Goal: Information Seeking & Learning: Understand process/instructions

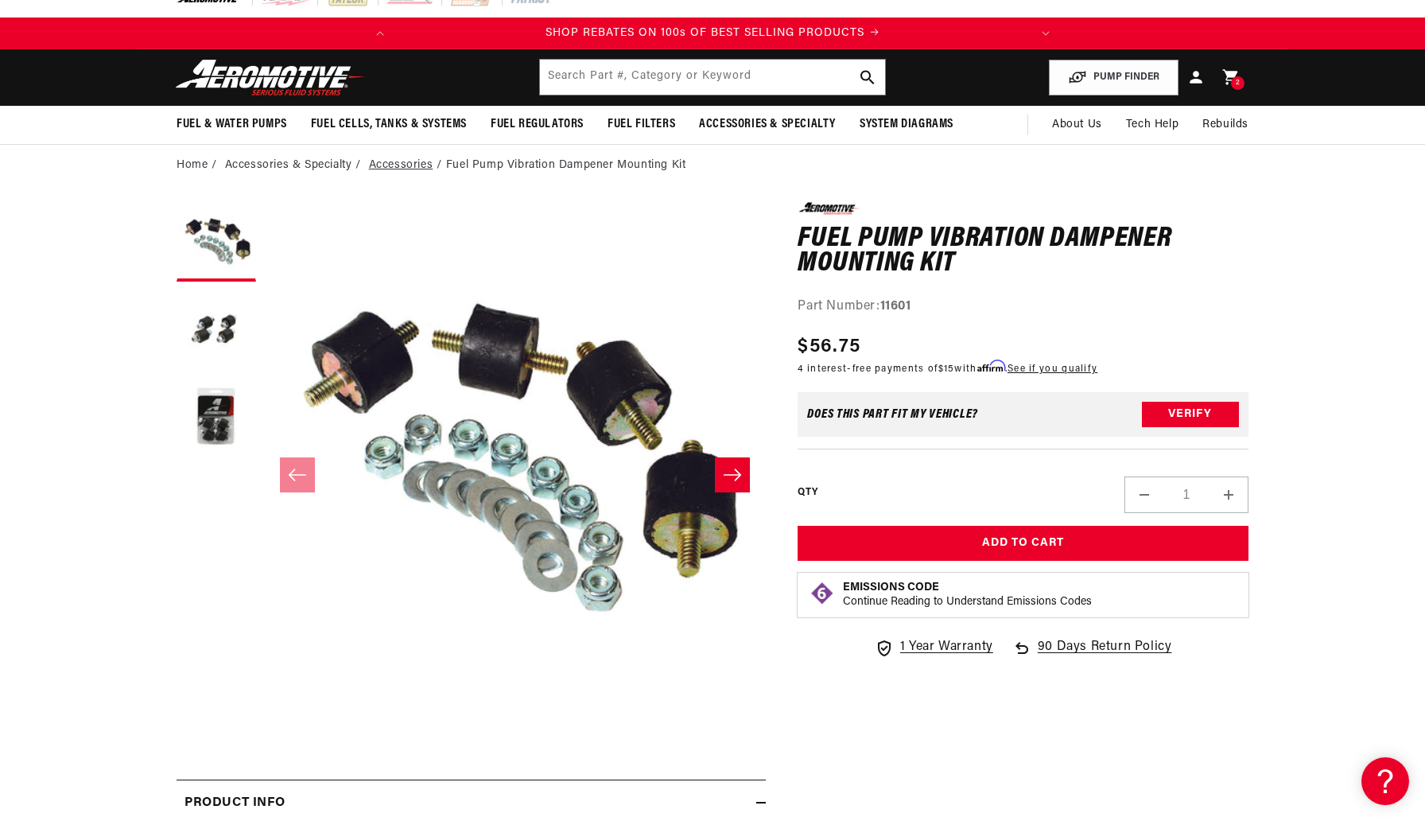
click at [397, 167] on link "Accessories" at bounding box center [401, 165] width 64 height 17
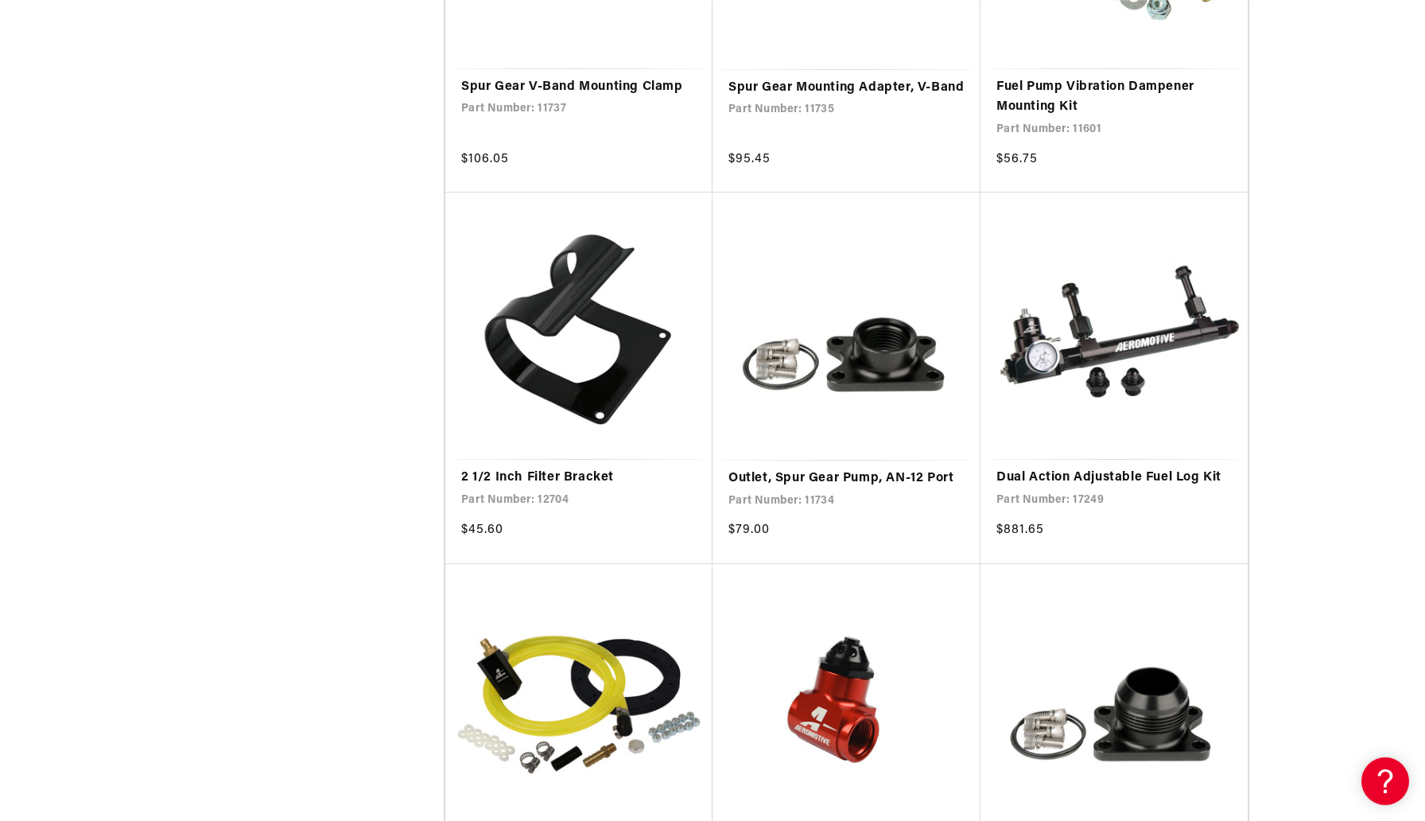
scroll to position [0, 629]
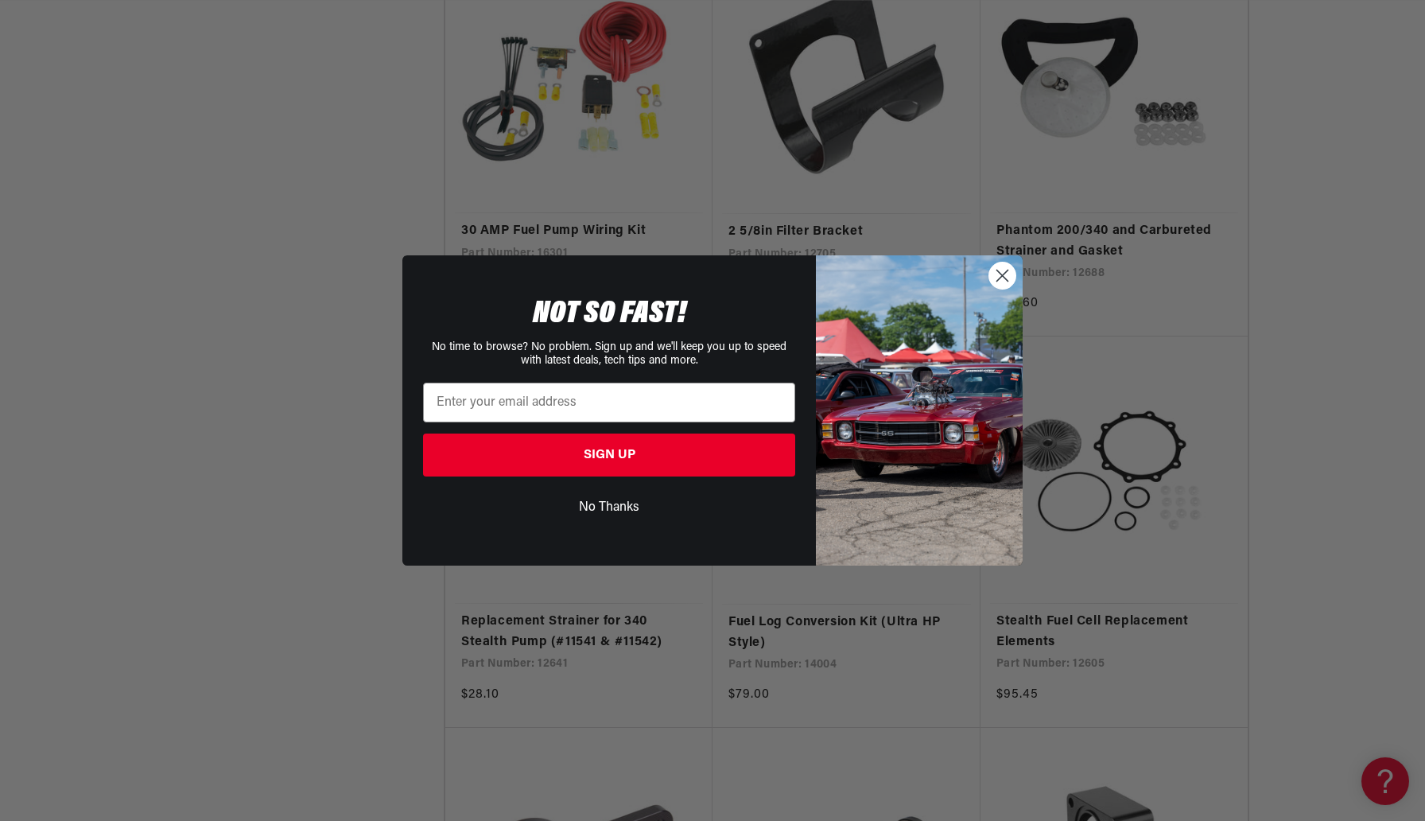
click at [998, 275] on circle "Close dialog" at bounding box center [1002, 275] width 26 height 26
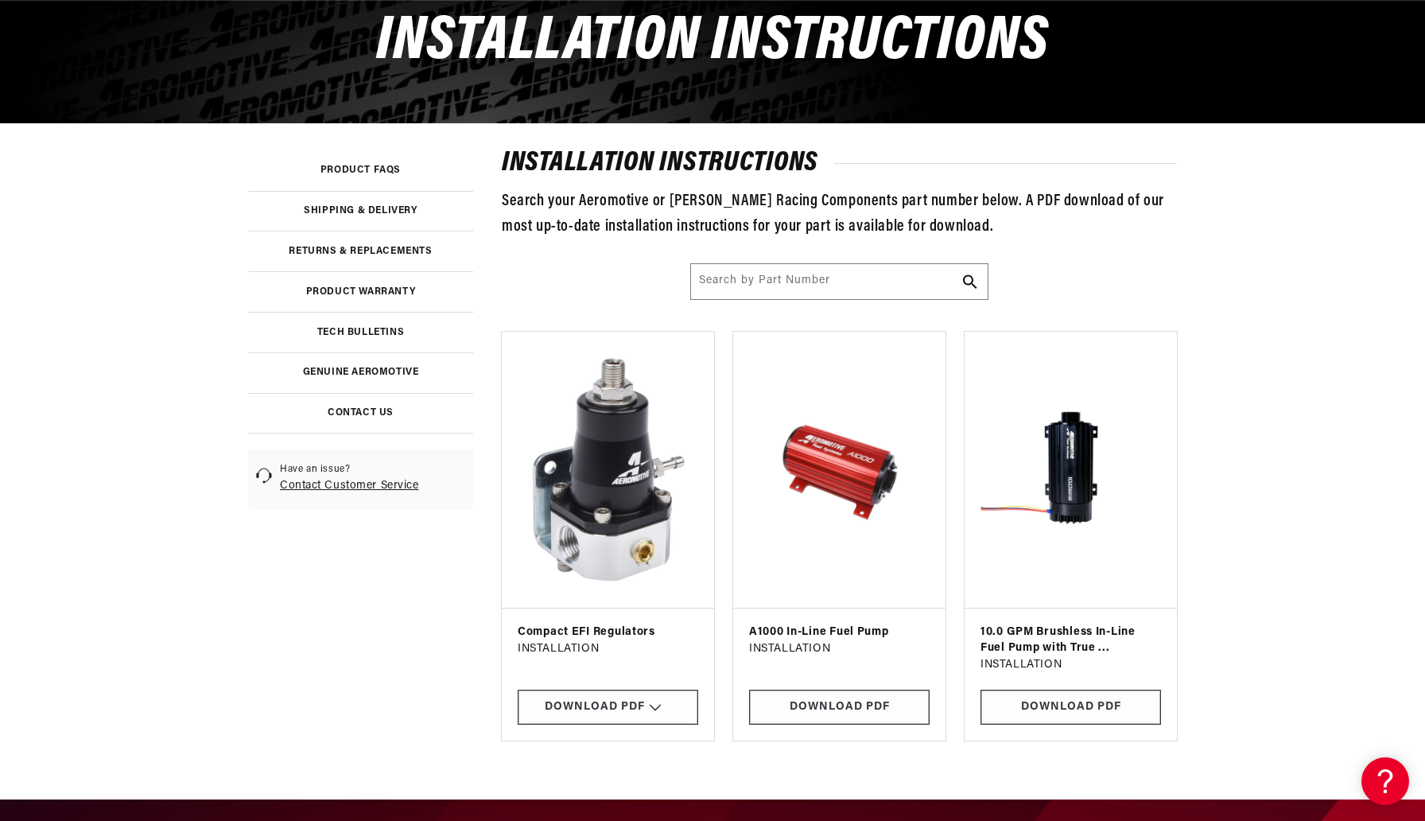
click at [845, 430] on img at bounding box center [840, 469] width 186 height 251
click at [848, 708] on link "Download PDF" at bounding box center [839, 708] width 181 height 36
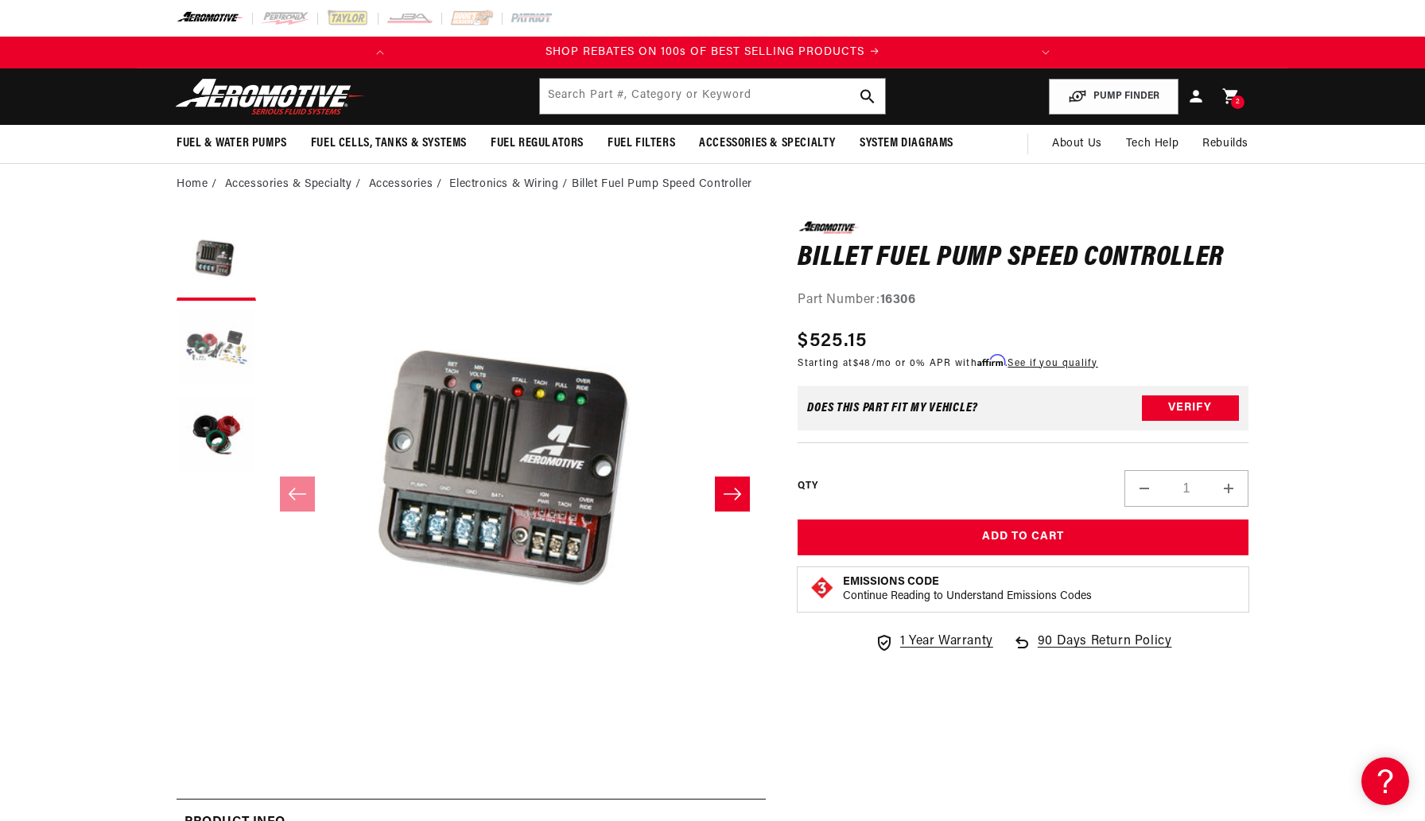
click at [225, 337] on button "Load image 2 in gallery view" at bounding box center [217, 349] width 80 height 80
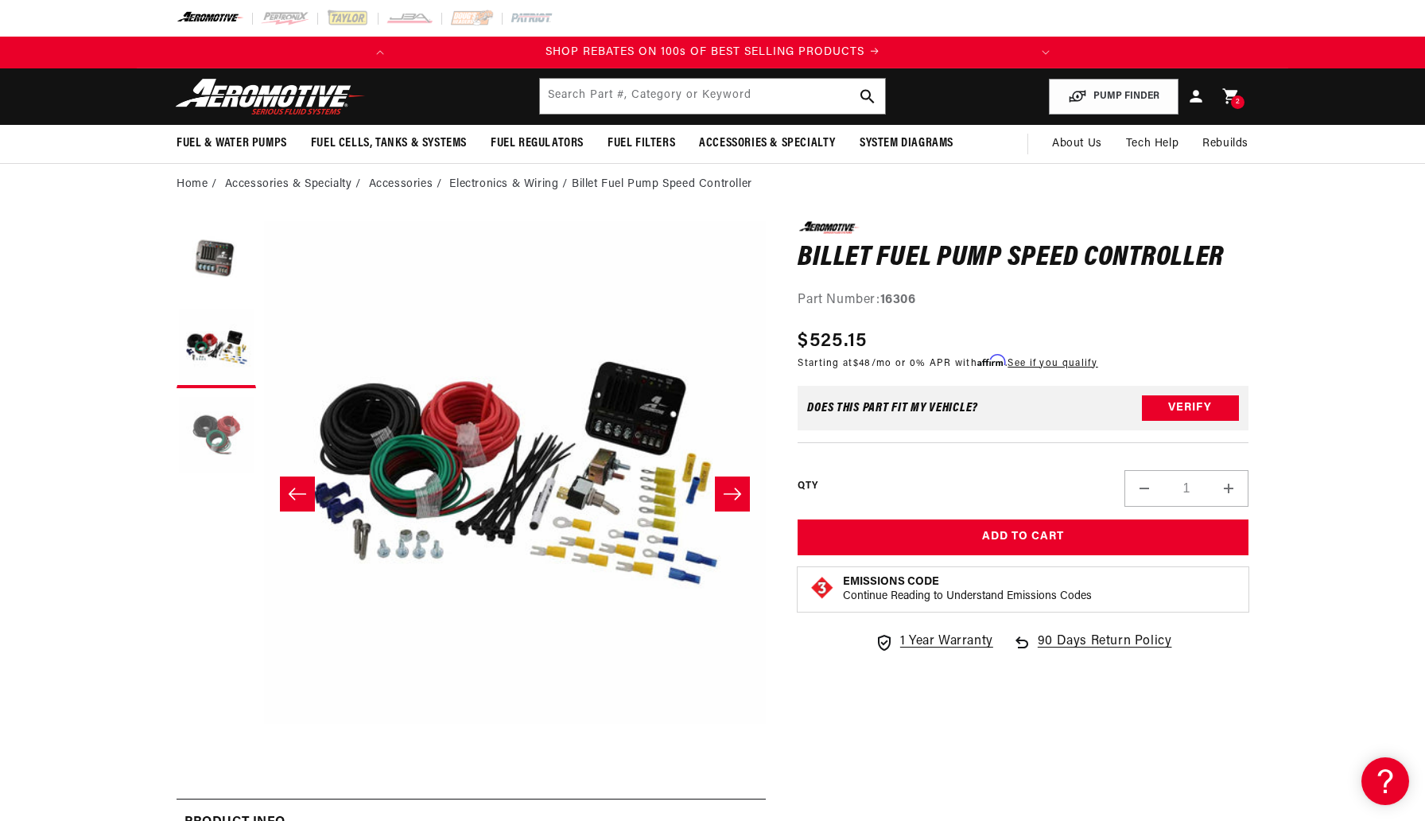
click at [216, 441] on button "Load image 3 in gallery view" at bounding box center [217, 436] width 80 height 80
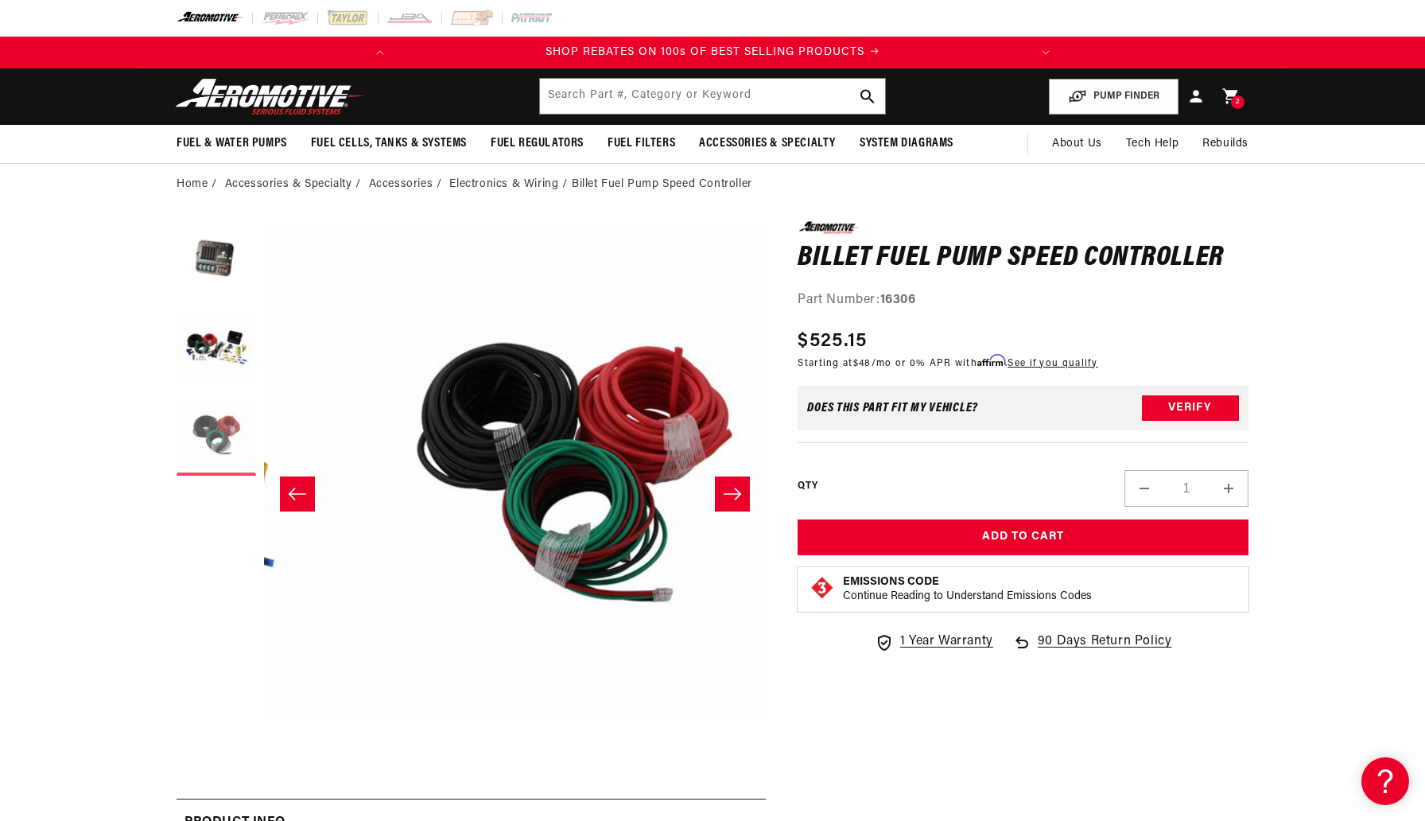
scroll to position [0, 1005]
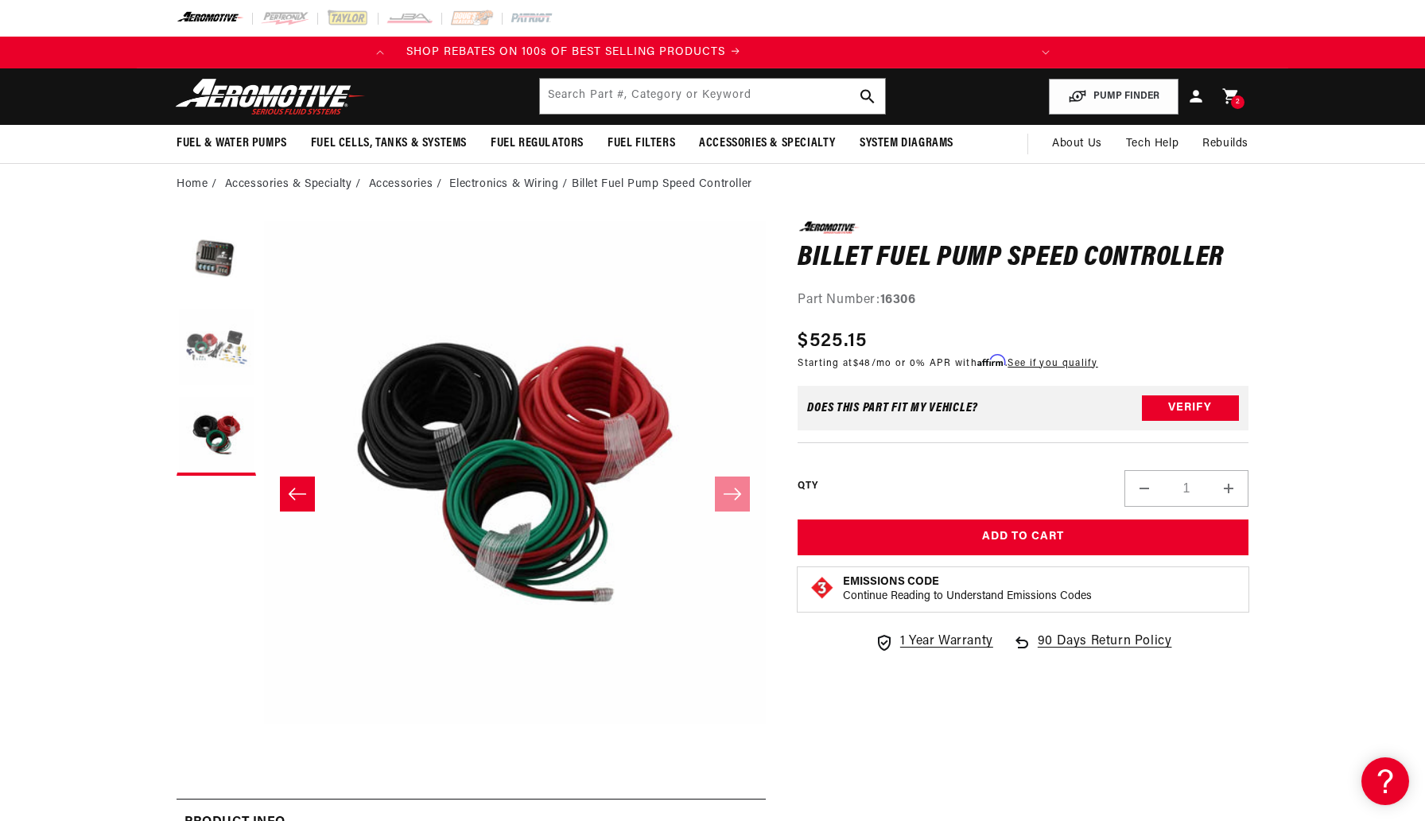
click at [212, 363] on button "Load image 2 in gallery view" at bounding box center [217, 349] width 80 height 80
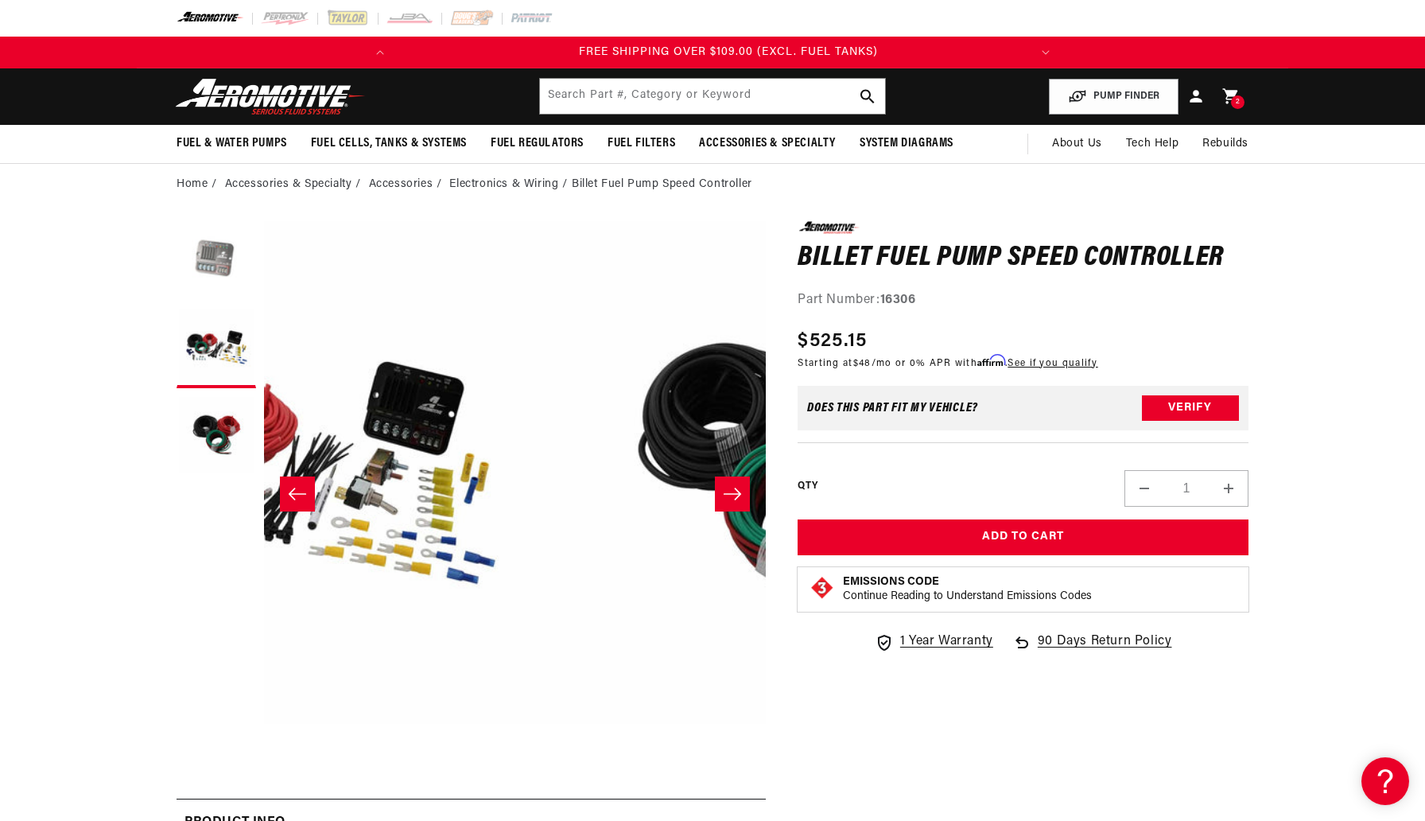
scroll to position [0, 629]
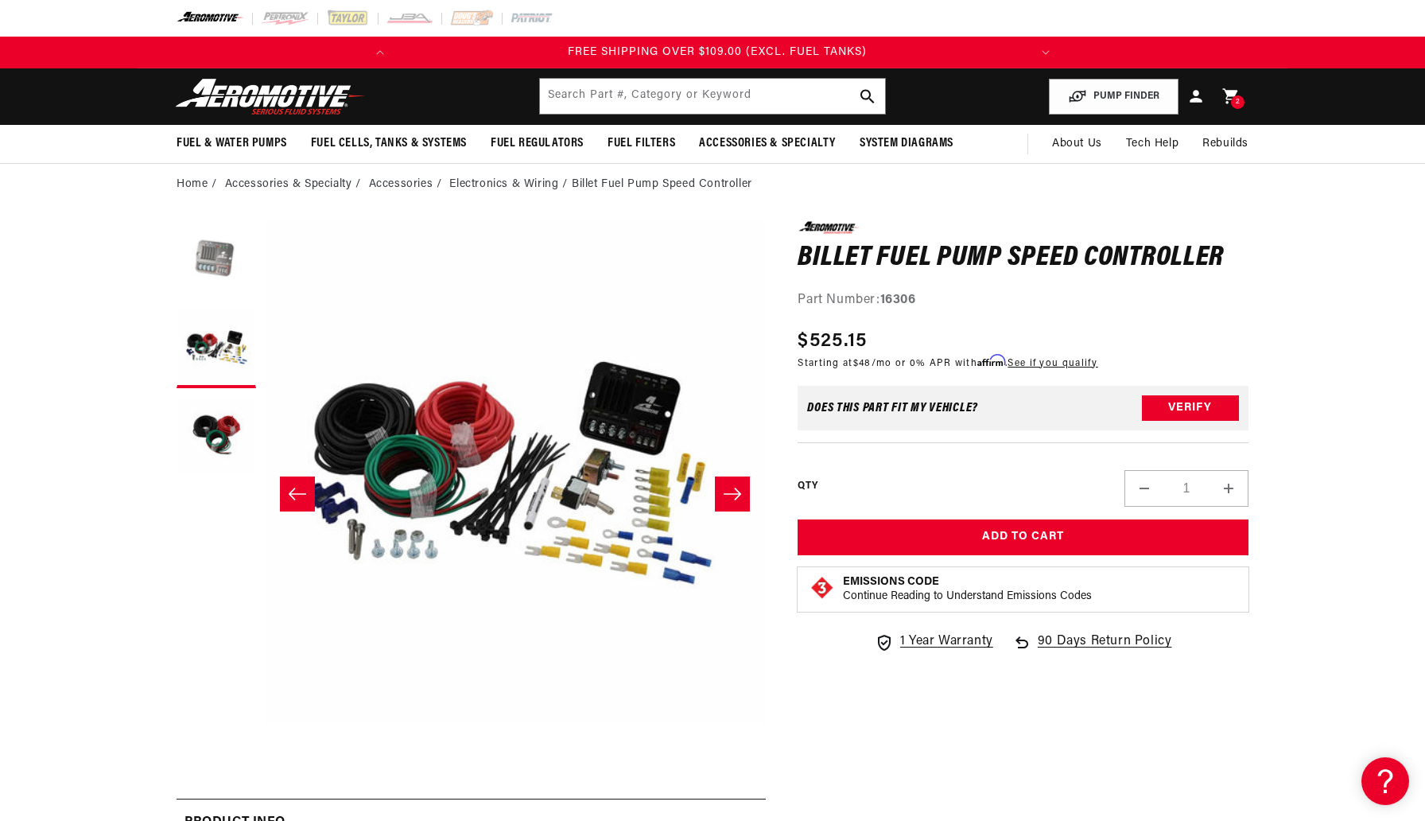
click at [223, 261] on button "Load image 1 in gallery view" at bounding box center [217, 261] width 80 height 80
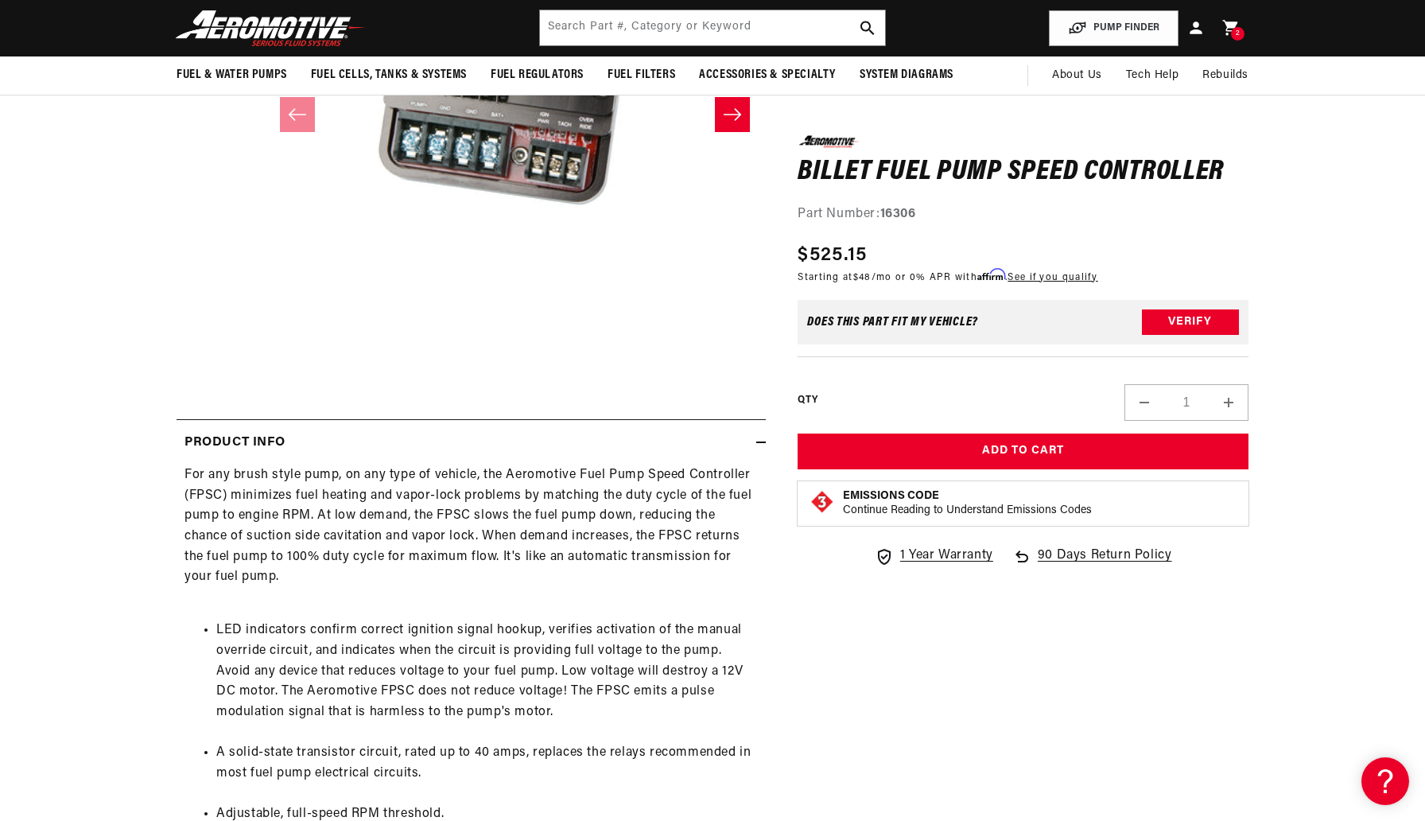
scroll to position [0, 0]
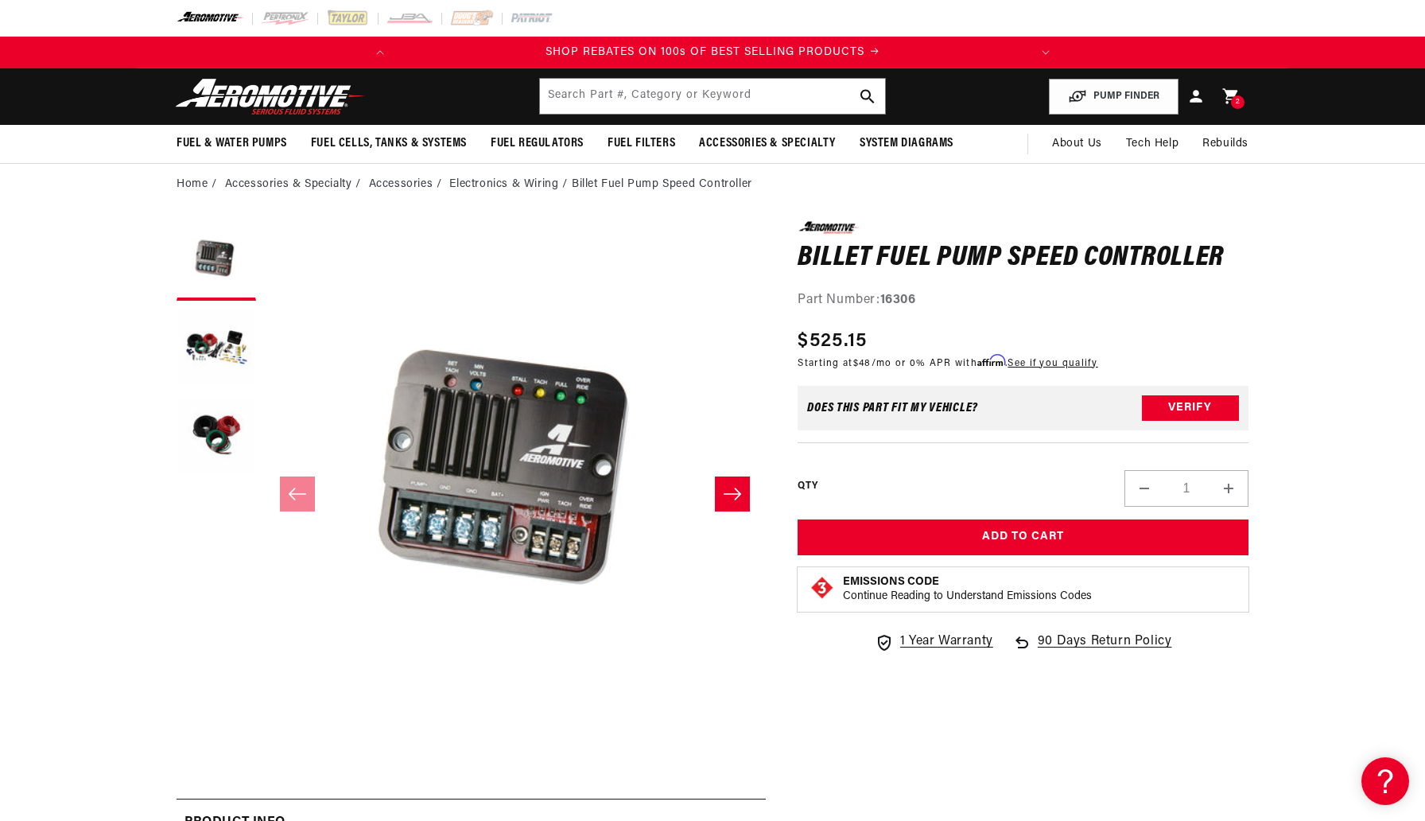
click at [740, 492] on icon "Slide right" at bounding box center [732, 494] width 19 height 16
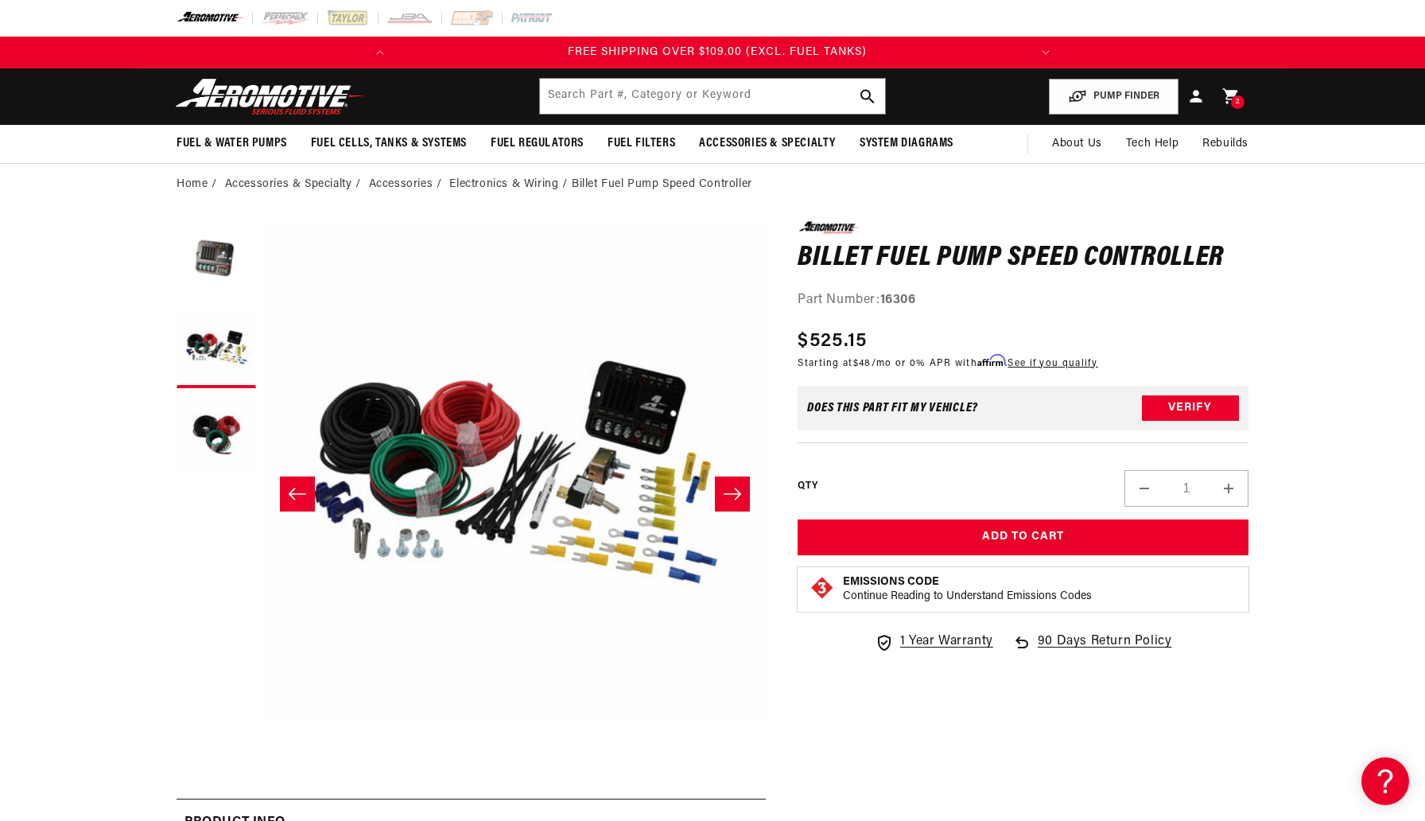
click at [740, 492] on icon "Slide right" at bounding box center [732, 494] width 19 height 16
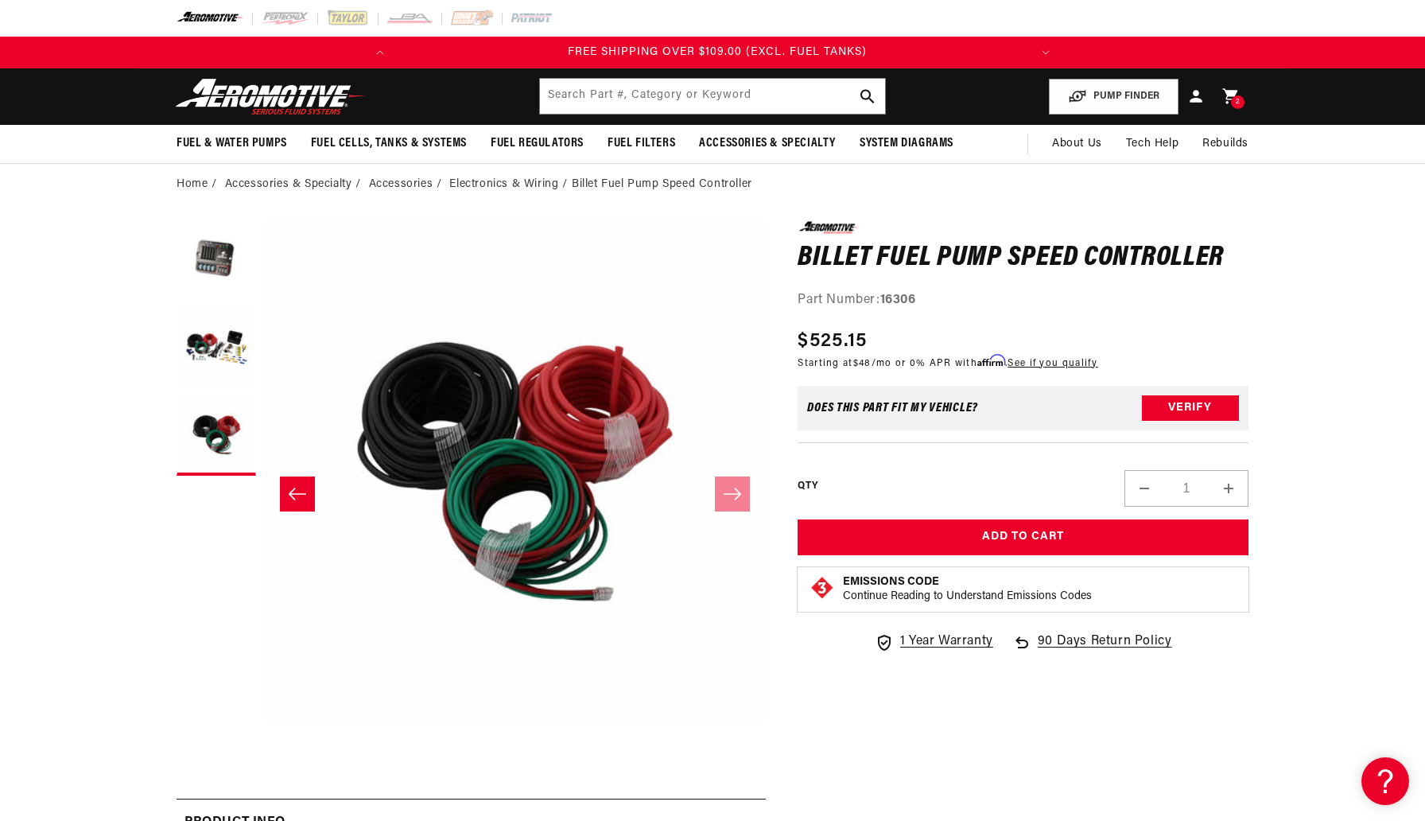
click at [293, 488] on icon "Slide left" at bounding box center [297, 494] width 19 height 16
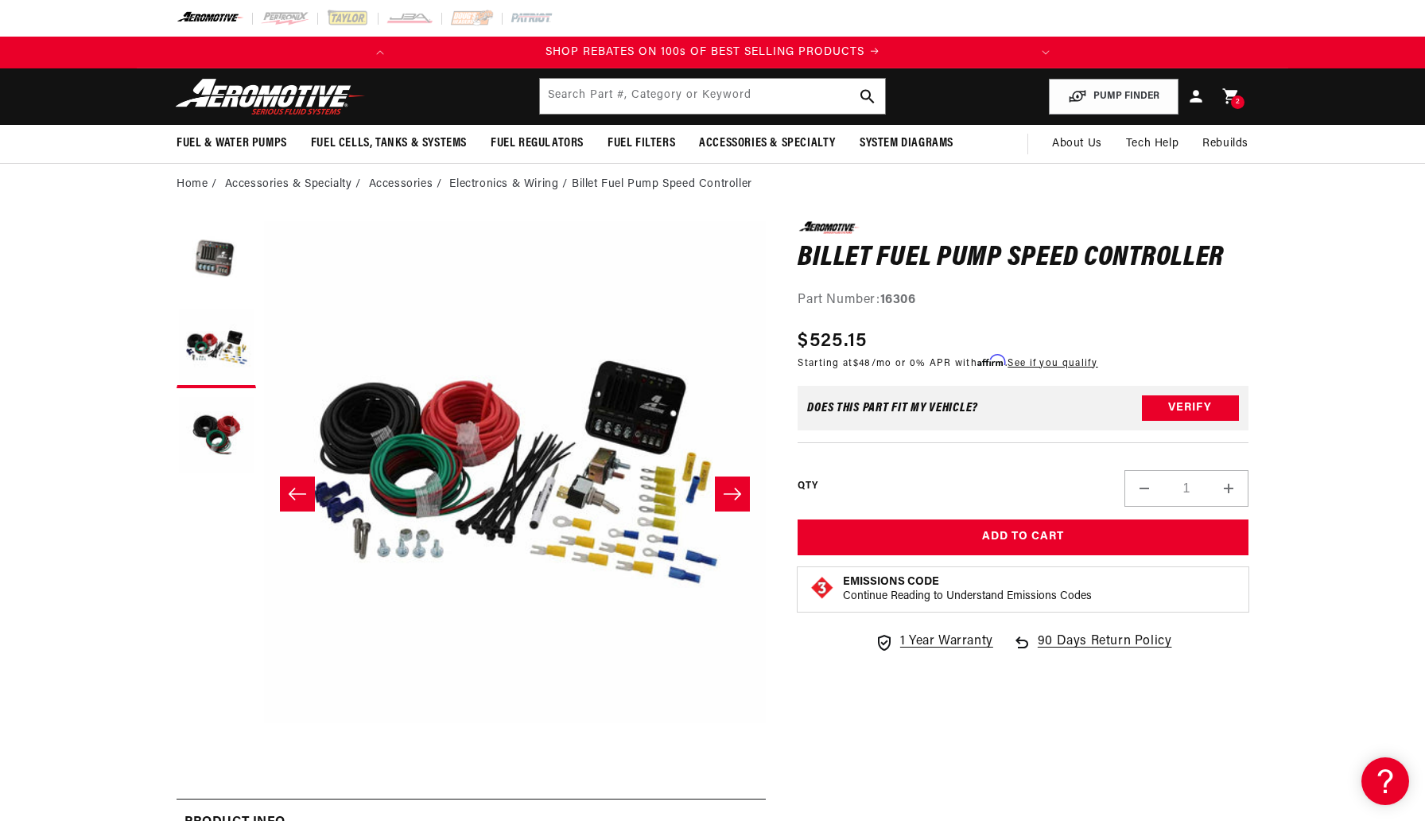
click at [293, 488] on icon "Slide left" at bounding box center [297, 494] width 19 height 16
